Goal: Task Accomplishment & Management: Manage account settings

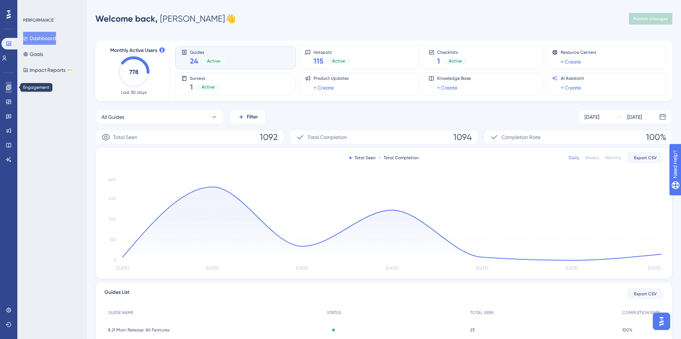
click at [6, 87] on icon at bounding box center [9, 88] width 6 height 6
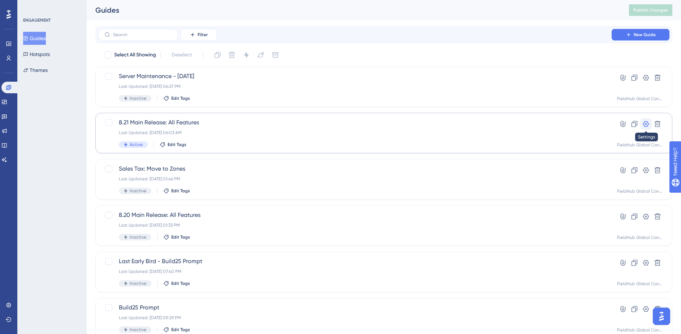
click at [646, 124] on icon at bounding box center [646, 124] width 6 height 6
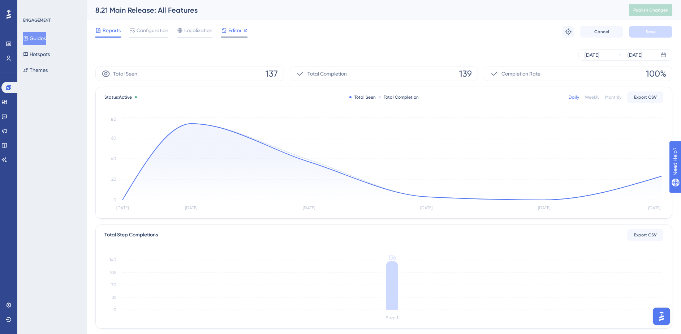
click at [230, 31] on span "Editor" at bounding box center [234, 30] width 13 height 9
click at [152, 34] on span "Configuration" at bounding box center [153, 30] width 32 height 9
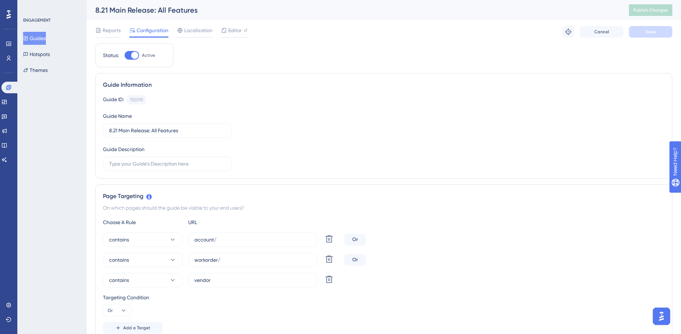
click at [135, 56] on div at bounding box center [134, 55] width 7 height 7
click at [125, 56] on input "Active" at bounding box center [124, 55] width 0 height 0
checkbox input "false"
click at [650, 35] on button "Save" at bounding box center [650, 32] width 43 height 12
click at [653, 10] on span "Publish Changes" at bounding box center [650, 10] width 35 height 6
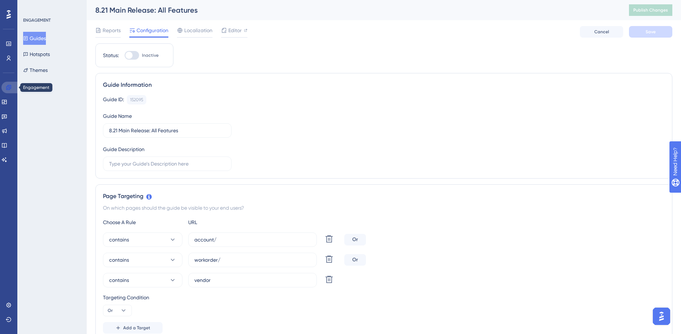
click at [12, 87] on link at bounding box center [9, 88] width 17 height 12
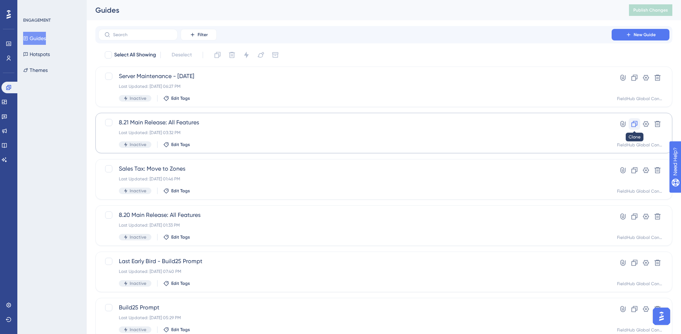
click at [636, 124] on icon at bounding box center [634, 123] width 7 height 7
click at [181, 74] on span "Copy - 8.21 Main Release: All Features" at bounding box center [355, 76] width 472 height 9
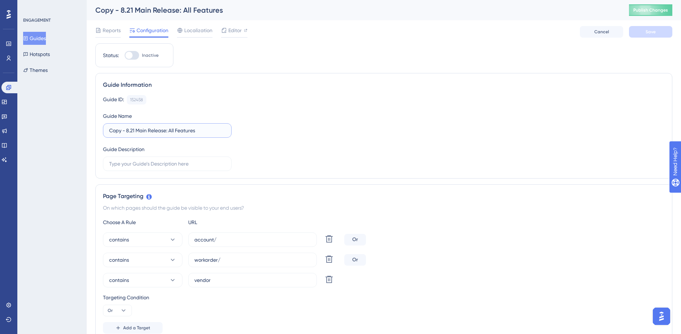
drag, startPoint x: 126, startPoint y: 130, endPoint x: 67, endPoint y: 128, distance: 59.3
drag, startPoint x: 118, startPoint y: 129, endPoint x: 89, endPoint y: 127, distance: 28.6
drag, startPoint x: 117, startPoint y: 129, endPoint x: 148, endPoint y: 129, distance: 31.1
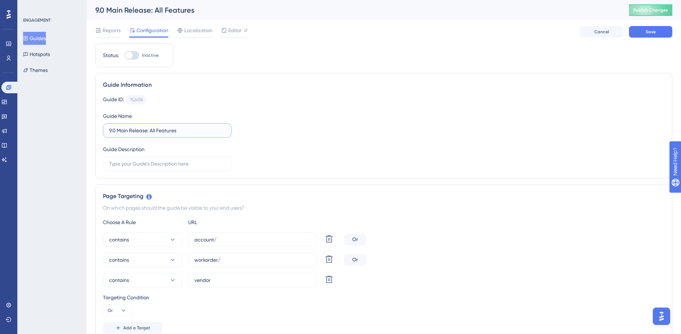
click at [148, 129] on input "9.0 Main Release: All Features" at bounding box center [167, 130] width 116 height 8
type input "9.0 from 8.0 Release: All Features"
drag, startPoint x: 229, startPoint y: 241, endPoint x: 192, endPoint y: 240, distance: 38.0
click at [192, 240] on label "account/" at bounding box center [252, 239] width 129 height 14
paste input "[URL][DOMAIN_NAME]"
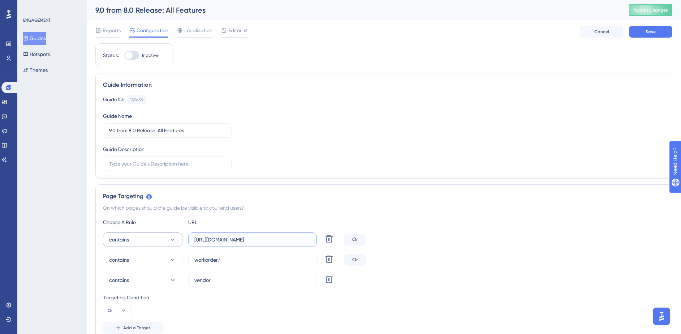
drag, startPoint x: 213, startPoint y: 240, endPoint x: 161, endPoint y: 239, distance: 52.1
click at [161, 239] on div "contains [URL][DOMAIN_NAME] Delete" at bounding box center [222, 239] width 239 height 14
type input "[DOMAIN_NAME][URL]"
drag, startPoint x: 230, startPoint y: 259, endPoint x: 191, endPoint y: 258, distance: 39.4
click at [191, 258] on label "workorder/" at bounding box center [252, 260] width 129 height 14
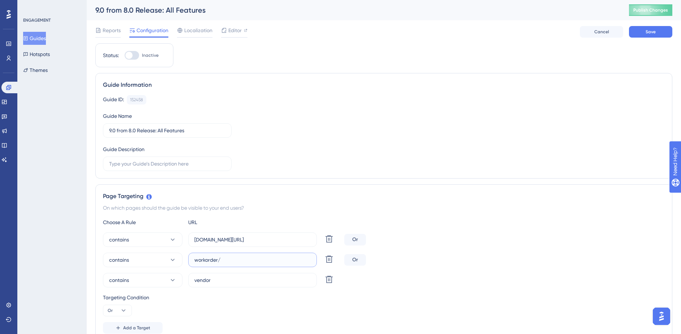
paste input "[URL][DOMAIN_NAME]"
drag, startPoint x: 213, startPoint y: 261, endPoint x: 162, endPoint y: 257, distance: 51.5
click at [162, 257] on div "contains [URL][DOMAIN_NAME] Delete" at bounding box center [222, 260] width 239 height 14
type input "[DOMAIN_NAME][URL]"
drag, startPoint x: 231, startPoint y: 278, endPoint x: 178, endPoint y: 275, distance: 52.8
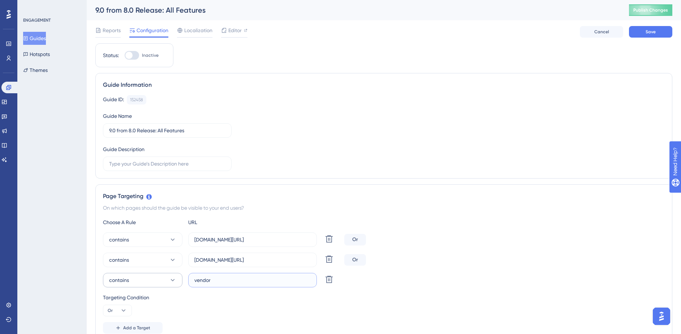
click at [178, 275] on div "contains vendor Delete" at bounding box center [222, 280] width 239 height 14
paste input "[URL][DOMAIN_NAME]"
drag, startPoint x: 211, startPoint y: 279, endPoint x: 153, endPoint y: 276, distance: 57.9
click at [153, 276] on div "contains [URL][DOMAIN_NAME] Delete" at bounding box center [222, 280] width 239 height 14
type input "[DOMAIN_NAME][URL]"
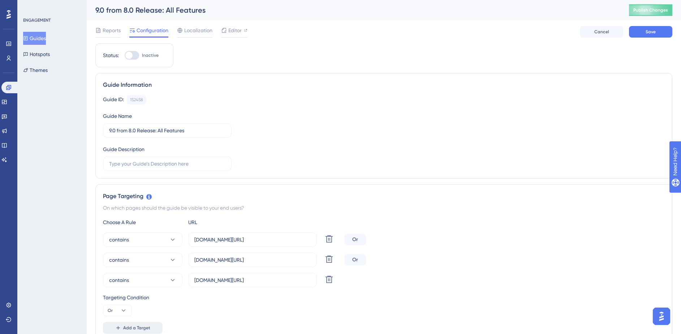
click at [129, 330] on span "Add a Target" at bounding box center [136, 328] width 27 height 6
click at [147, 307] on button "equals" at bounding box center [143, 300] width 80 height 14
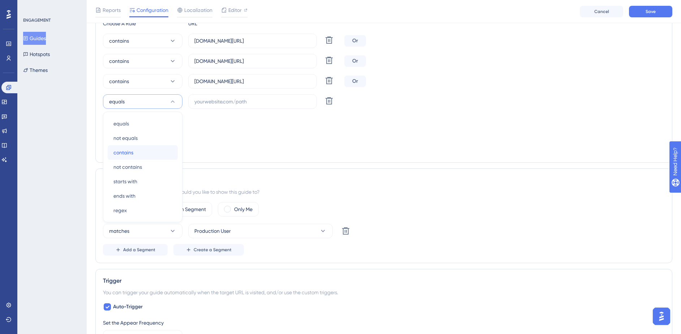
click at [128, 155] on span "contains" at bounding box center [123, 152] width 20 height 9
click at [217, 103] on input "text" at bounding box center [252, 102] width 116 height 8
paste input "[URL][DOMAIN_NAME]"
drag, startPoint x: 213, startPoint y: 102, endPoint x: 159, endPoint y: 98, distance: 54.0
click at [159, 98] on div "contains [URL][DOMAIN_NAME] Delete" at bounding box center [222, 101] width 239 height 14
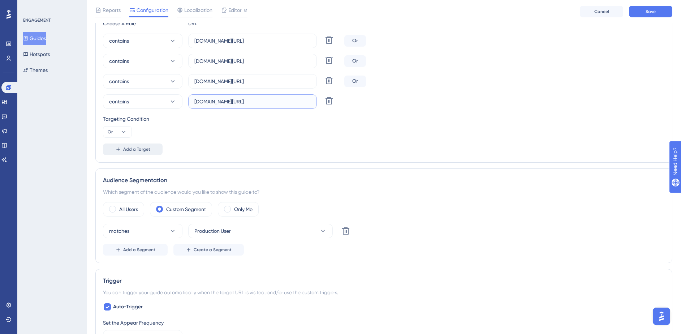
type input "[DOMAIN_NAME][URL]"
click at [138, 148] on span "Add a Target" at bounding box center [136, 149] width 27 height 6
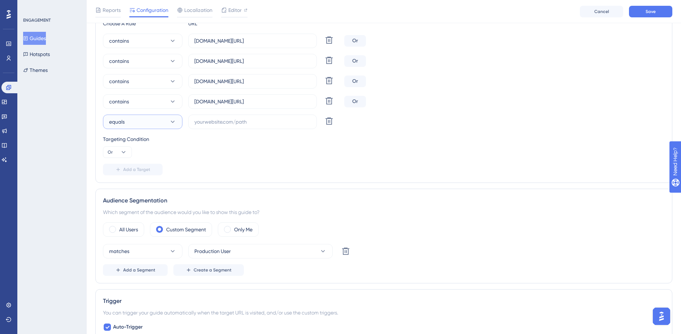
click at [143, 121] on button "equals" at bounding box center [143, 122] width 80 height 14
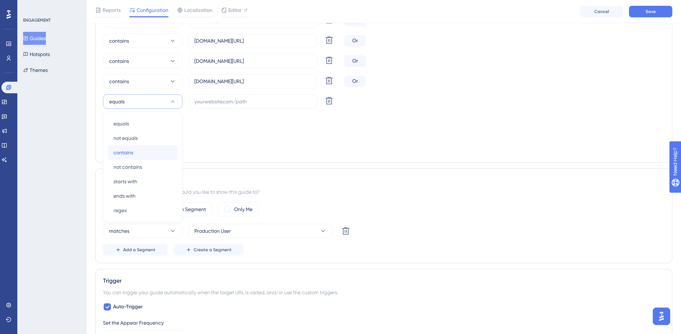
click at [134, 151] on div "contains contains" at bounding box center [142, 152] width 59 height 14
click at [212, 102] on input "text" at bounding box center [252, 102] width 116 height 8
paste input "[URL][DOMAIN_NAME]"
drag, startPoint x: 213, startPoint y: 101, endPoint x: 169, endPoint y: 99, distance: 43.8
click at [169, 99] on div "contains [URL][DOMAIN_NAME] Delete" at bounding box center [222, 101] width 239 height 14
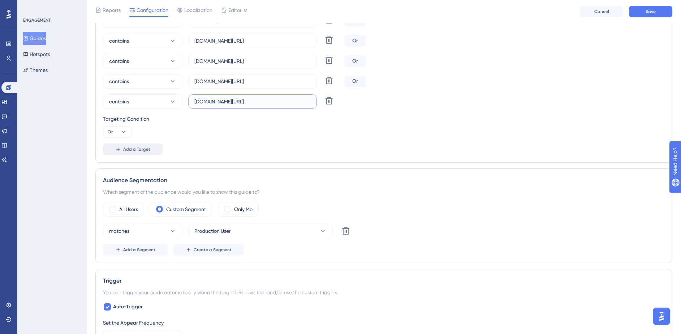
type input "[DOMAIN_NAME][URL]"
click at [130, 149] on span "Add a Target" at bounding box center [136, 149] width 27 height 6
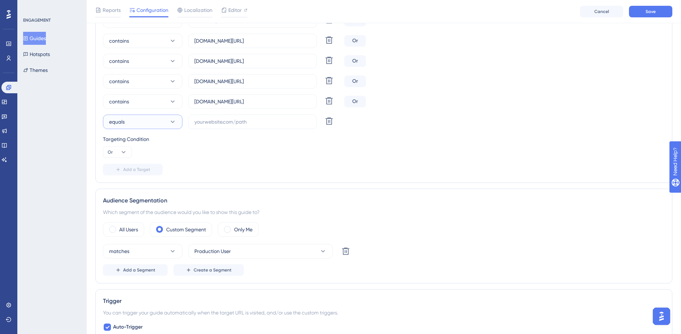
click at [129, 123] on button "equals" at bounding box center [143, 122] width 80 height 14
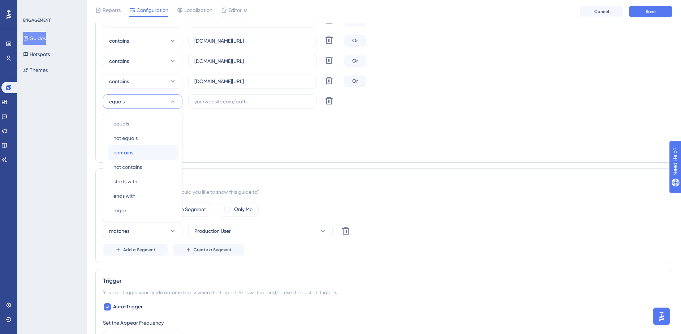
click at [127, 149] on span "contains" at bounding box center [123, 152] width 20 height 9
click at [218, 101] on input "text" at bounding box center [252, 102] width 116 height 8
paste input "[URL][DOMAIN_NAME]"
drag, startPoint x: 213, startPoint y: 100, endPoint x: 171, endPoint y: 96, distance: 42.5
click at [171, 96] on div "contains [URL][DOMAIN_NAME] Delete" at bounding box center [222, 101] width 239 height 14
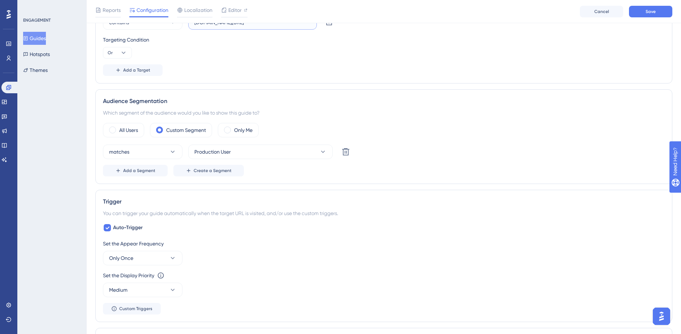
scroll to position [0, 0]
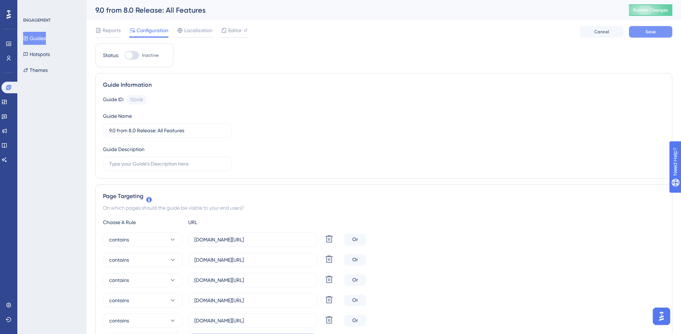
type input "[DOMAIN_NAME][URL]"
click at [651, 34] on span "Save" at bounding box center [651, 32] width 10 height 6
click at [228, 32] on span "Editor" at bounding box center [234, 30] width 13 height 9
